Goal: Find specific page/section: Find specific page/section

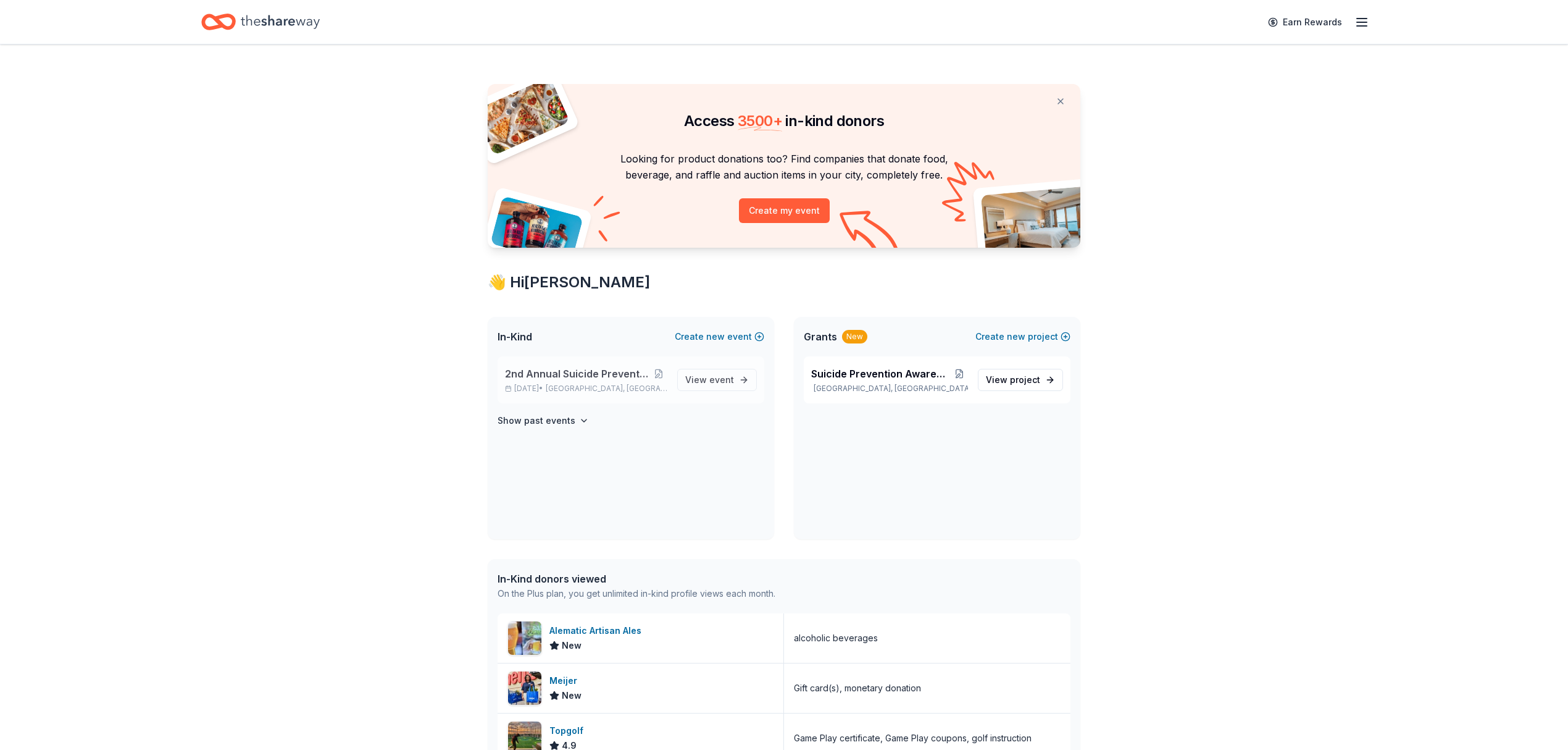
click at [611, 371] on span "2nd Annual Suicide Prevention Fundraiser" at bounding box center [577, 373] width 145 height 15
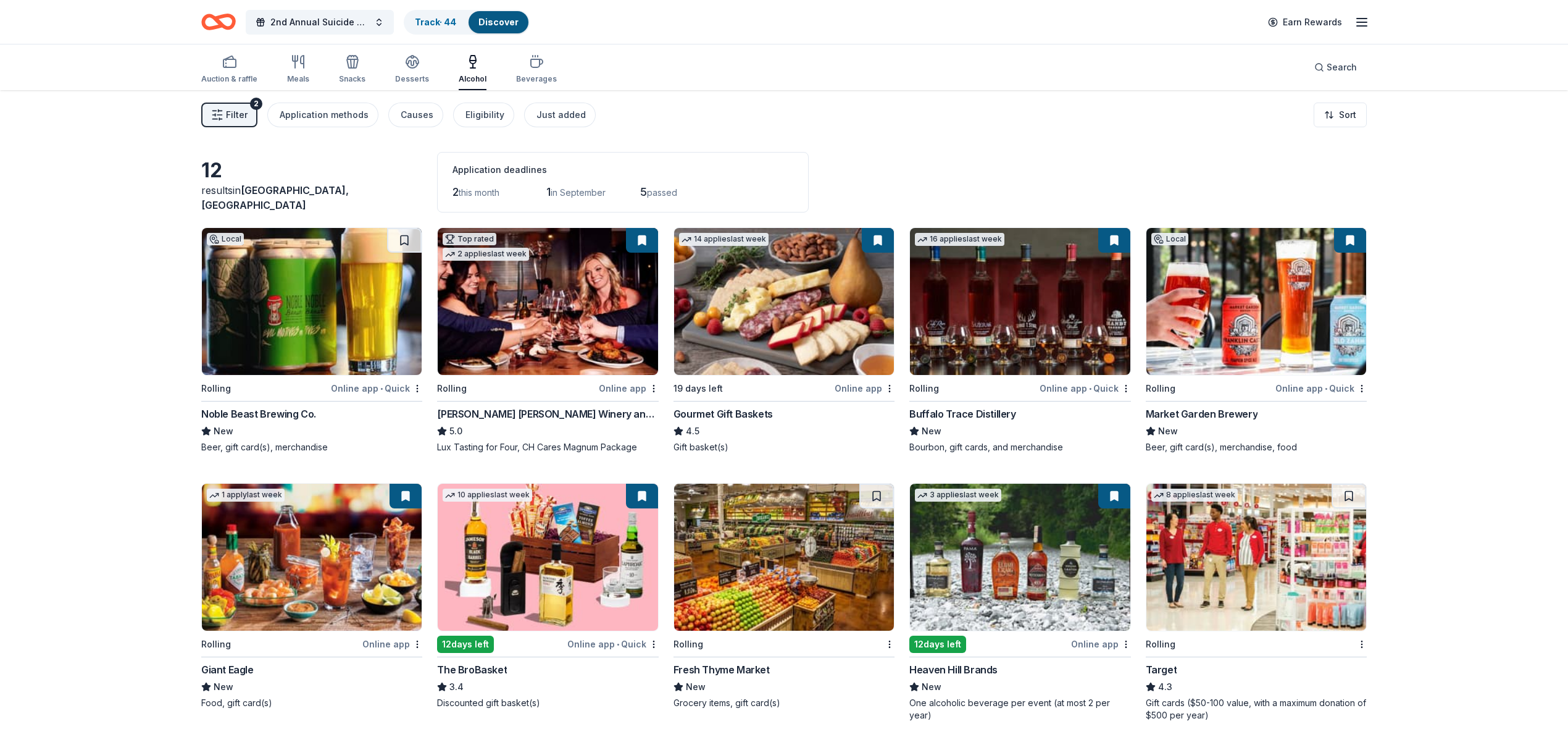
click at [502, 24] on link "Discover" at bounding box center [498, 21] width 40 height 11
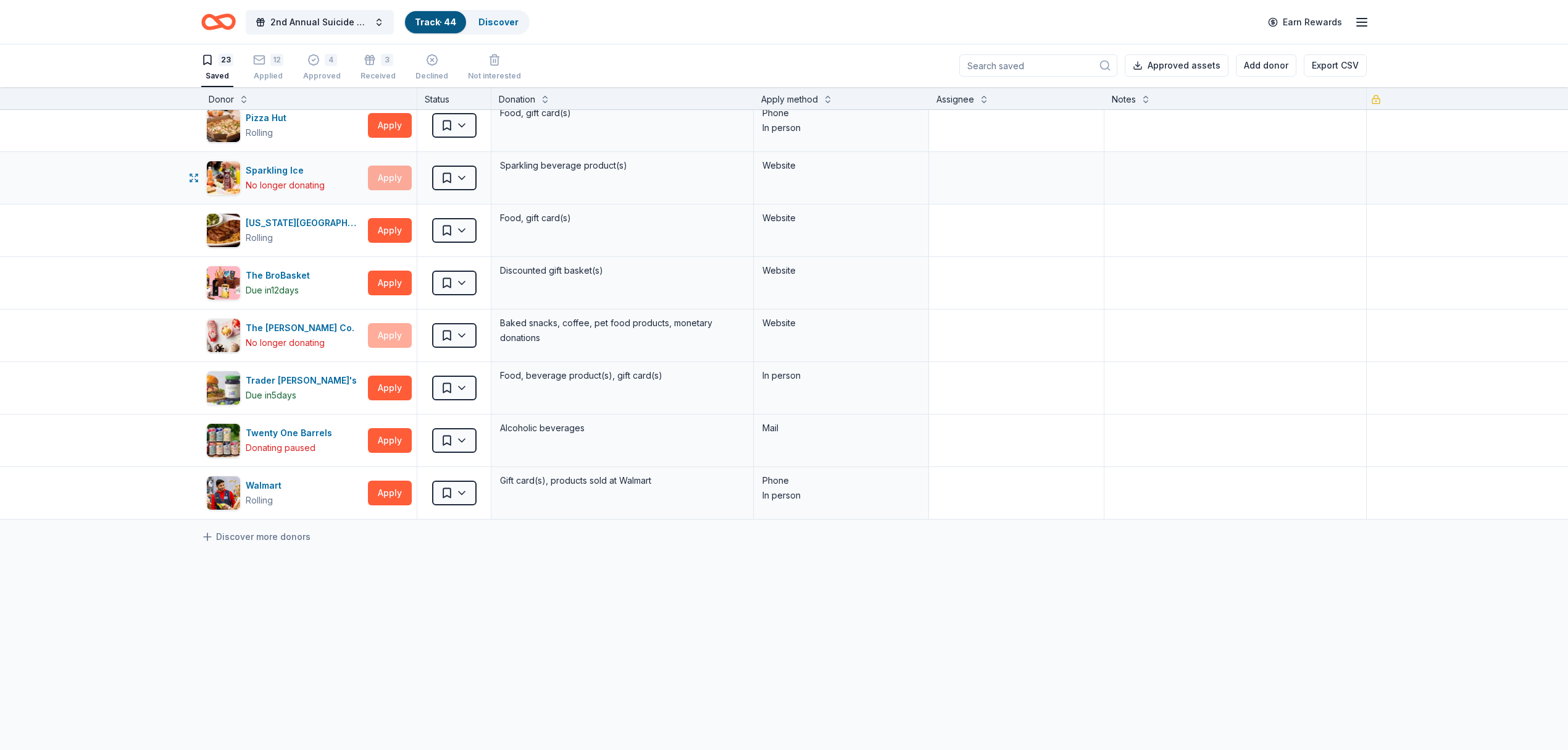
scroll to position [809, 0]
click at [230, 533] on link "Discover more donors" at bounding box center [256, 536] width 109 height 15
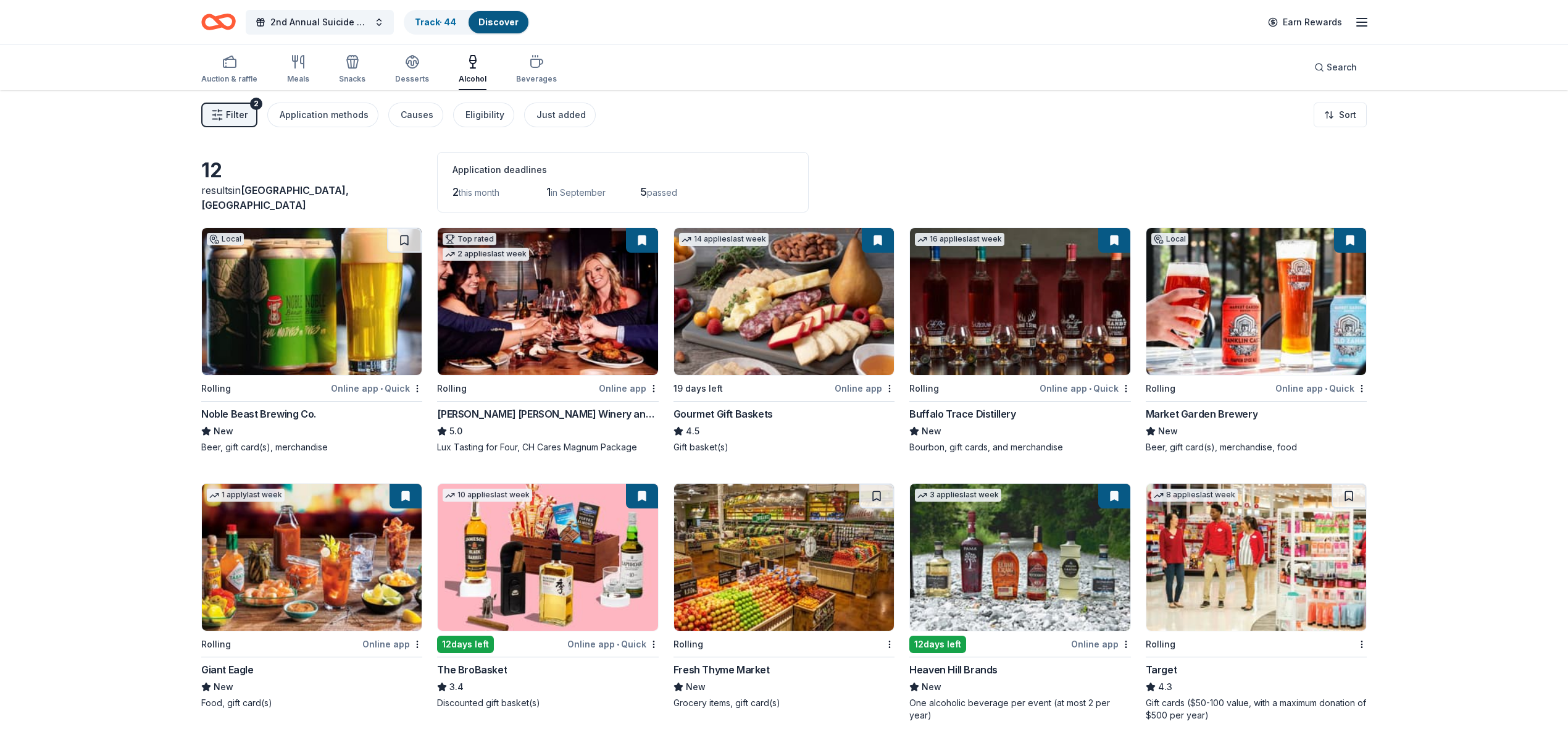
click at [239, 116] on span "Filter" at bounding box center [237, 115] width 21 height 15
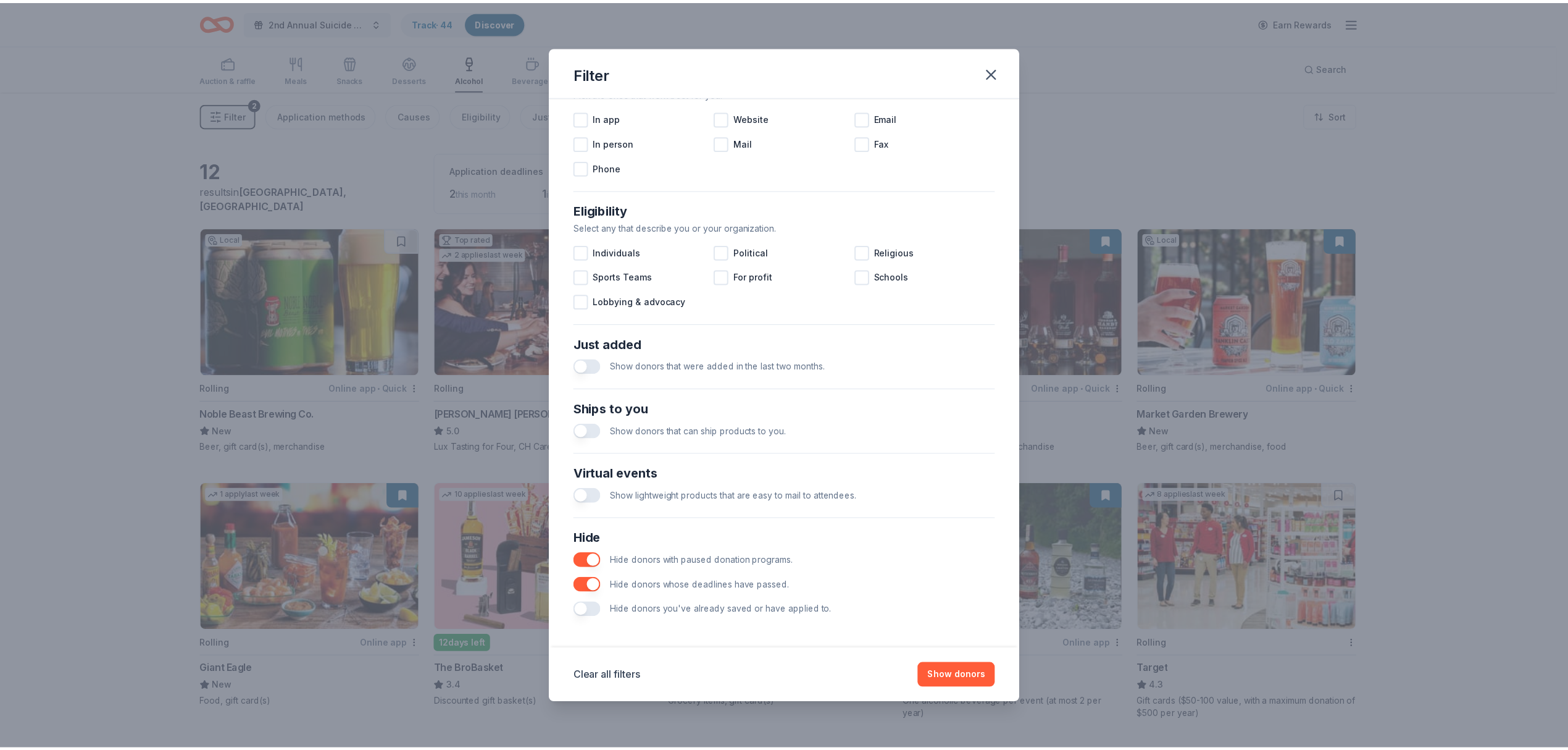
scroll to position [262, 0]
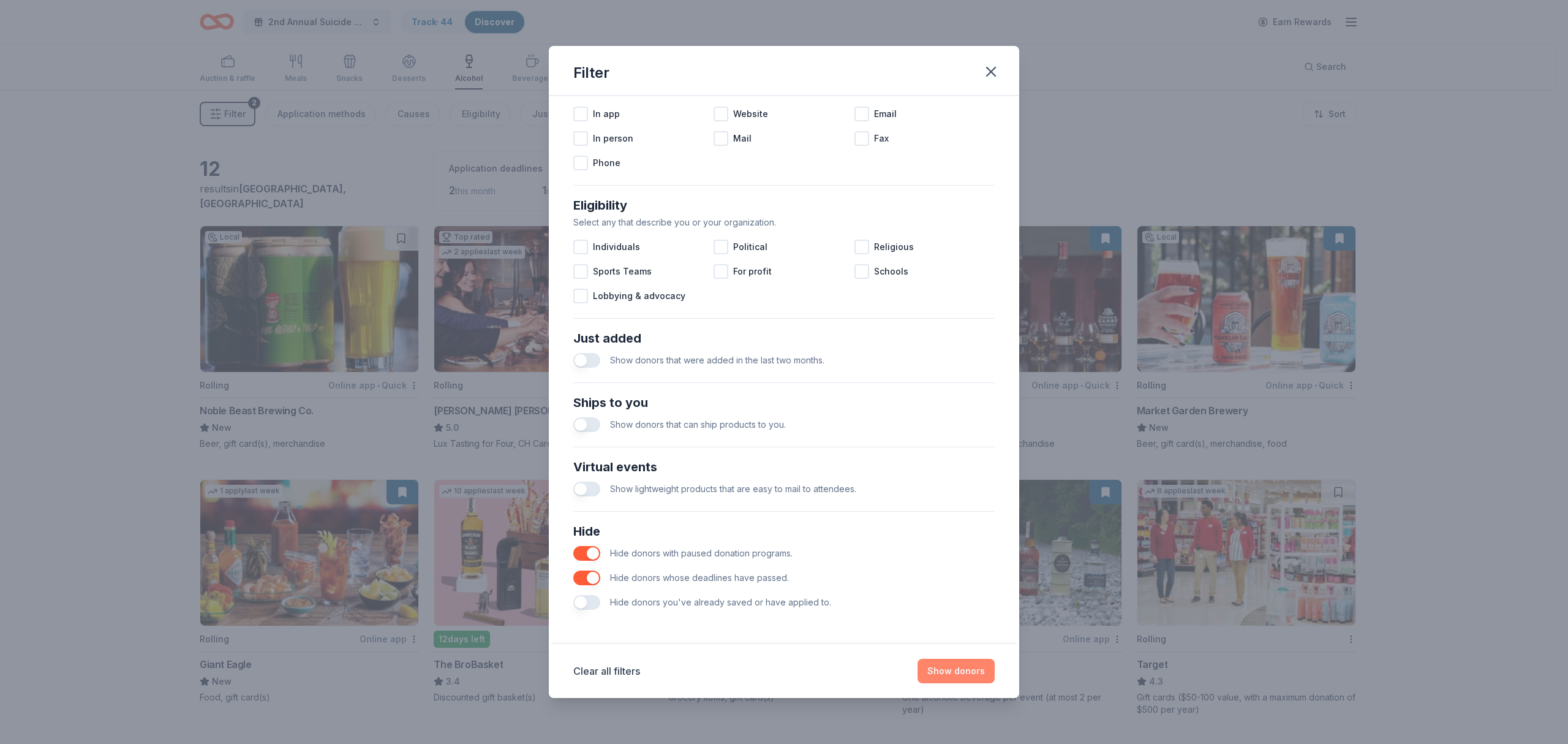
click at [964, 661] on button "Show donors" at bounding box center [955, 671] width 77 height 24
